Goal: Navigation & Orientation: Find specific page/section

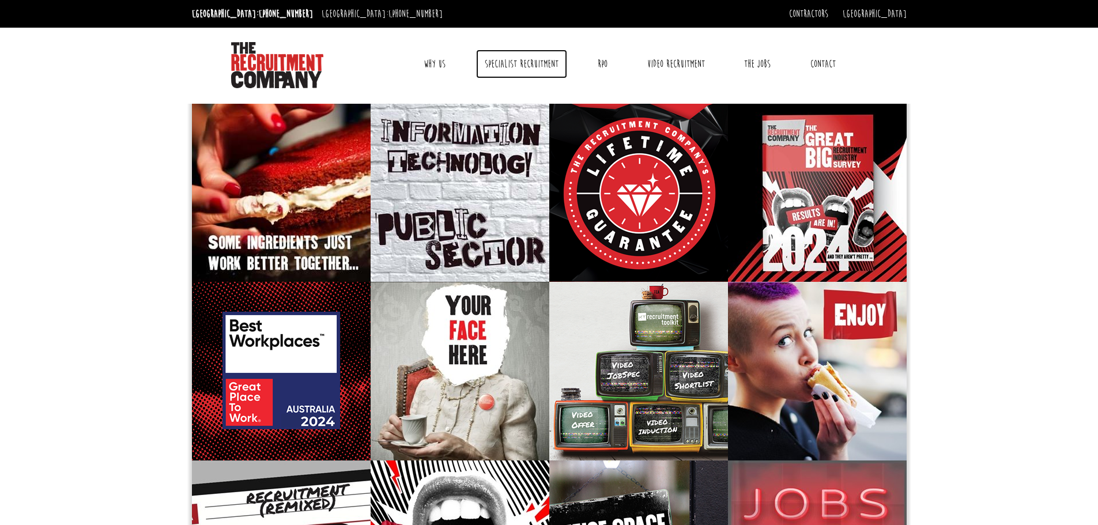
click at [518, 61] on link "Specialist Recruitment" at bounding box center [521, 64] width 91 height 29
click at [534, 65] on link "Specialist Recruitment" at bounding box center [521, 64] width 91 height 29
